Goal: Task Accomplishment & Management: Use online tool/utility

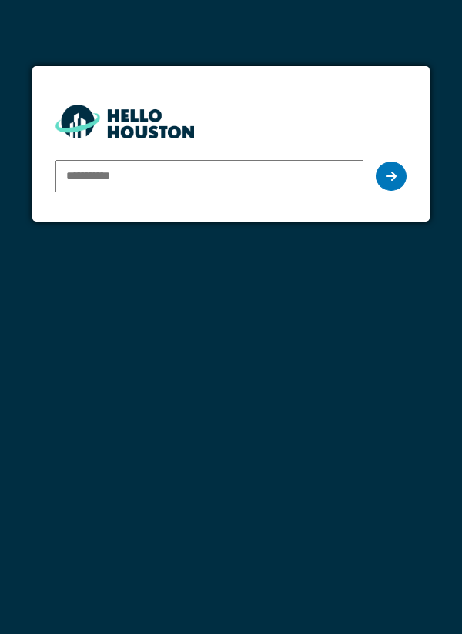
type input "**********"
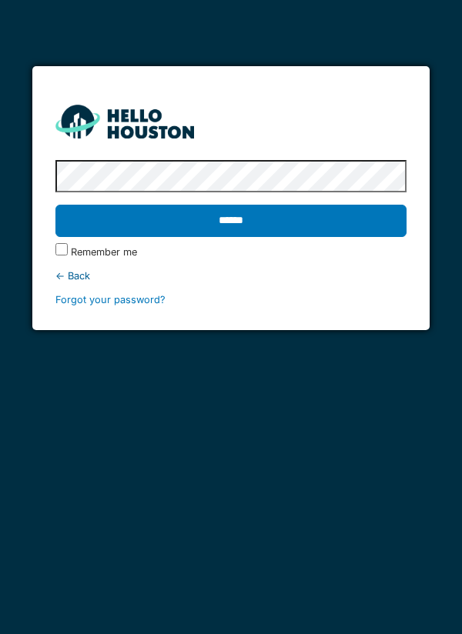
click at [112, 225] on input "******" at bounding box center [231, 221] width 352 height 32
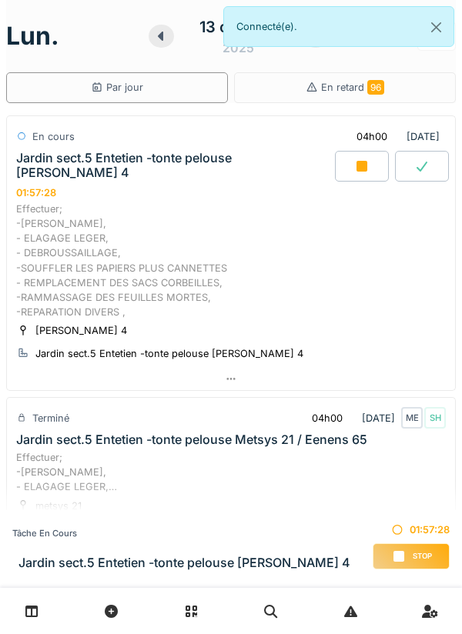
click at [366, 174] on div at bounding box center [362, 166] width 54 height 31
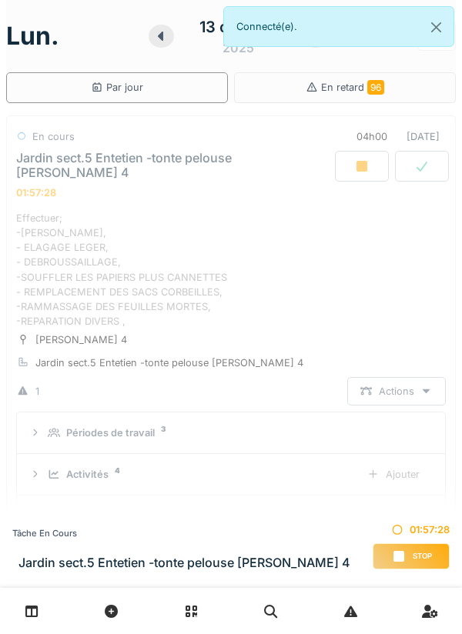
scroll to position [54, 0]
